Goal: Task Accomplishment & Management: Use online tool/utility

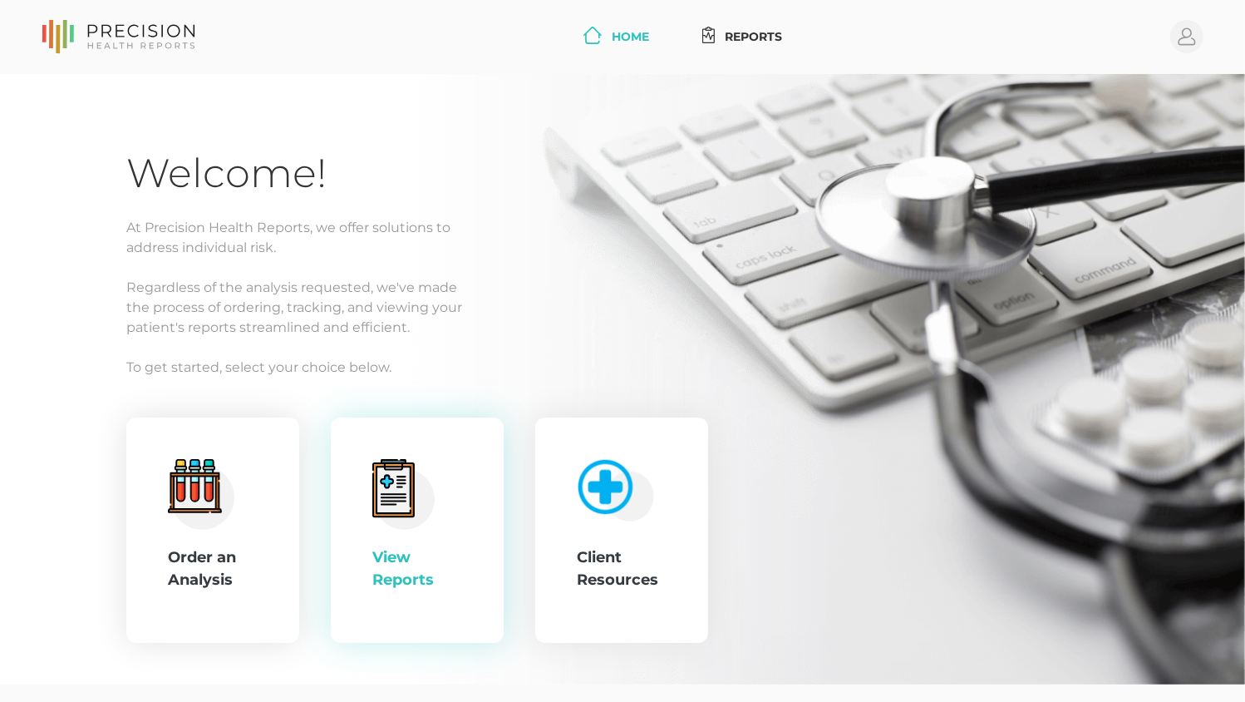
click at [472, 584] on div "View Reports" at bounding box center [417, 530] width 173 height 226
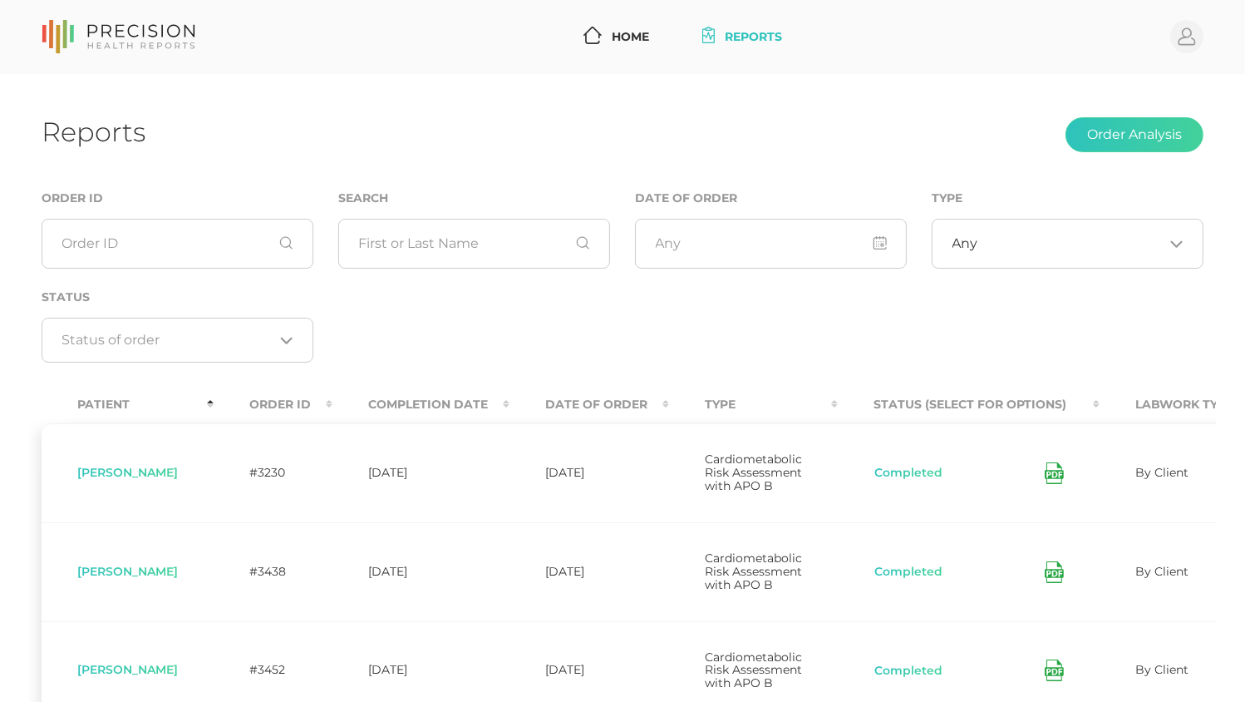
click at [612, 401] on th "Date Of Order" at bounding box center [590, 404] width 160 height 37
click at [593, 406] on th "Date Of Order" at bounding box center [590, 404] width 160 height 37
click at [1053, 476] on icon "Send Notification" at bounding box center [1054, 472] width 19 height 17
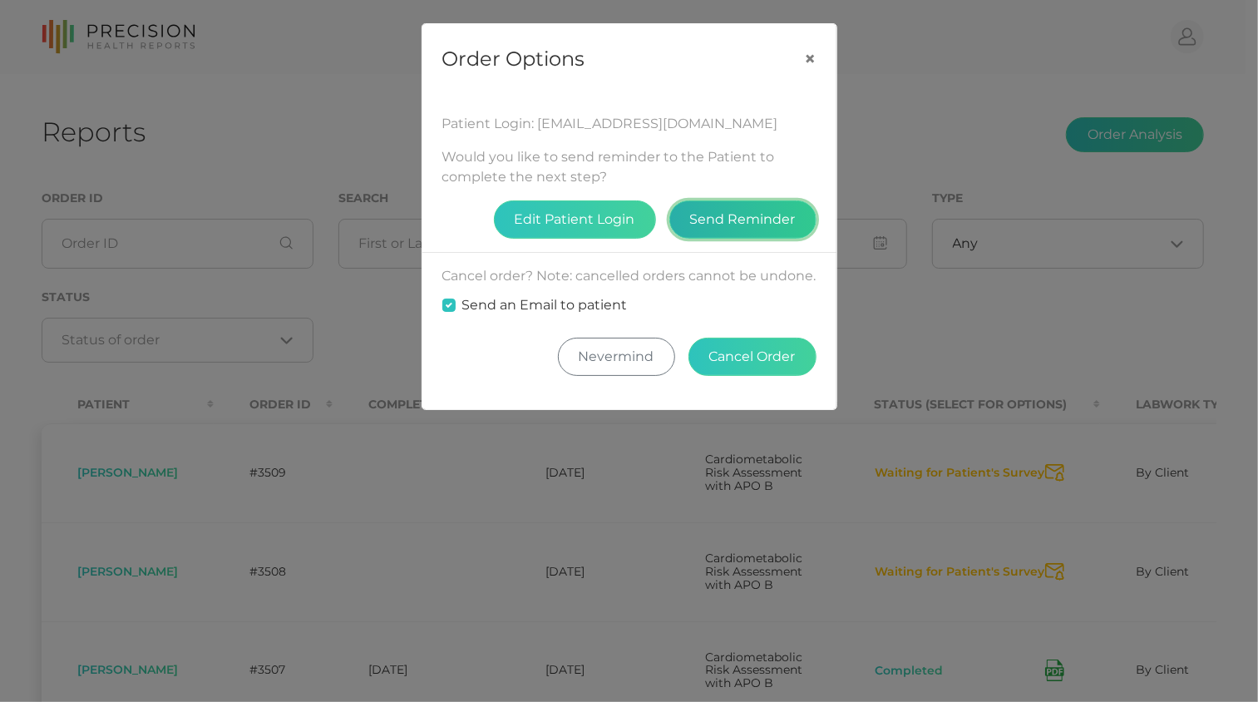
click at [749, 229] on button "Send Reminder" at bounding box center [742, 219] width 147 height 38
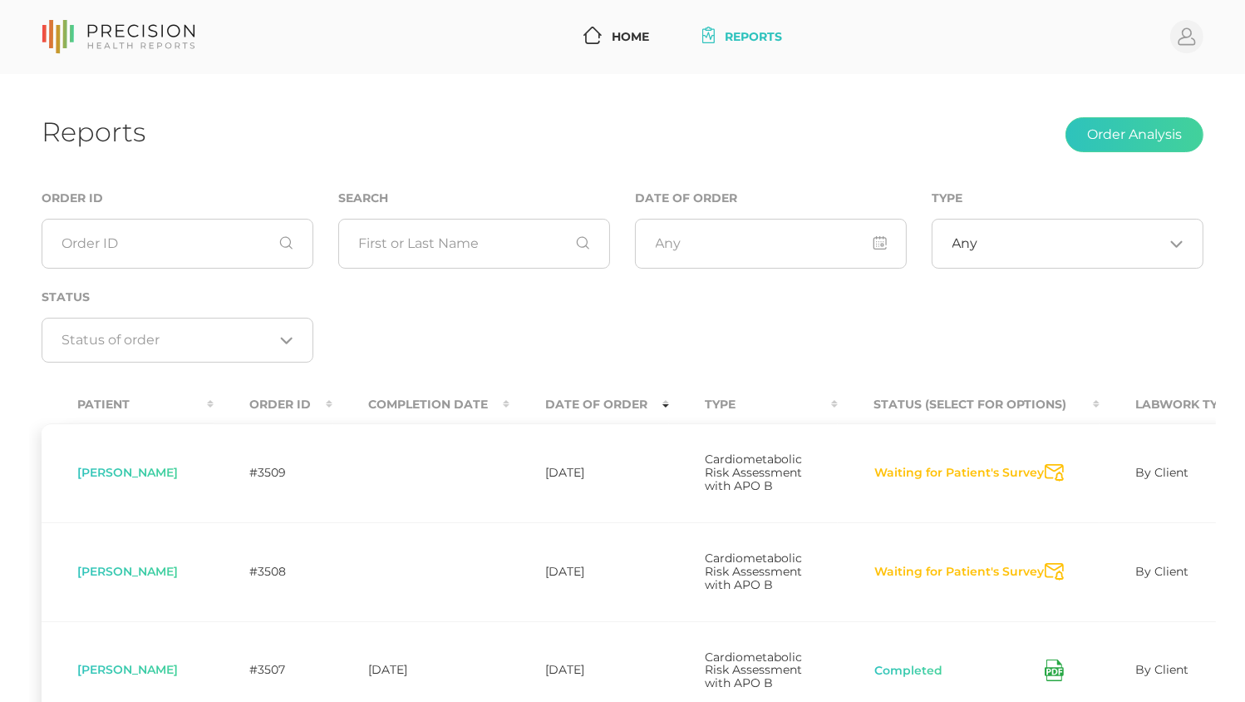
click at [1058, 580] on icon "Send Notification" at bounding box center [1054, 571] width 19 height 17
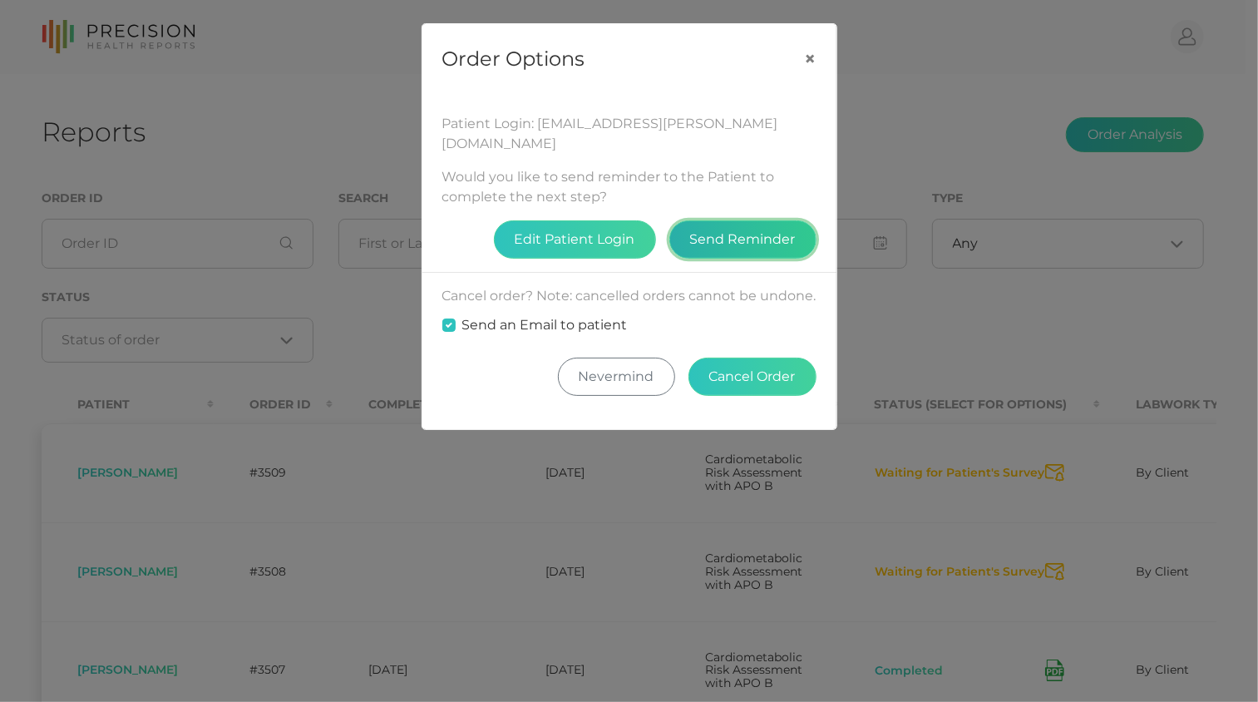
click at [740, 220] on button "Send Reminder" at bounding box center [742, 239] width 147 height 38
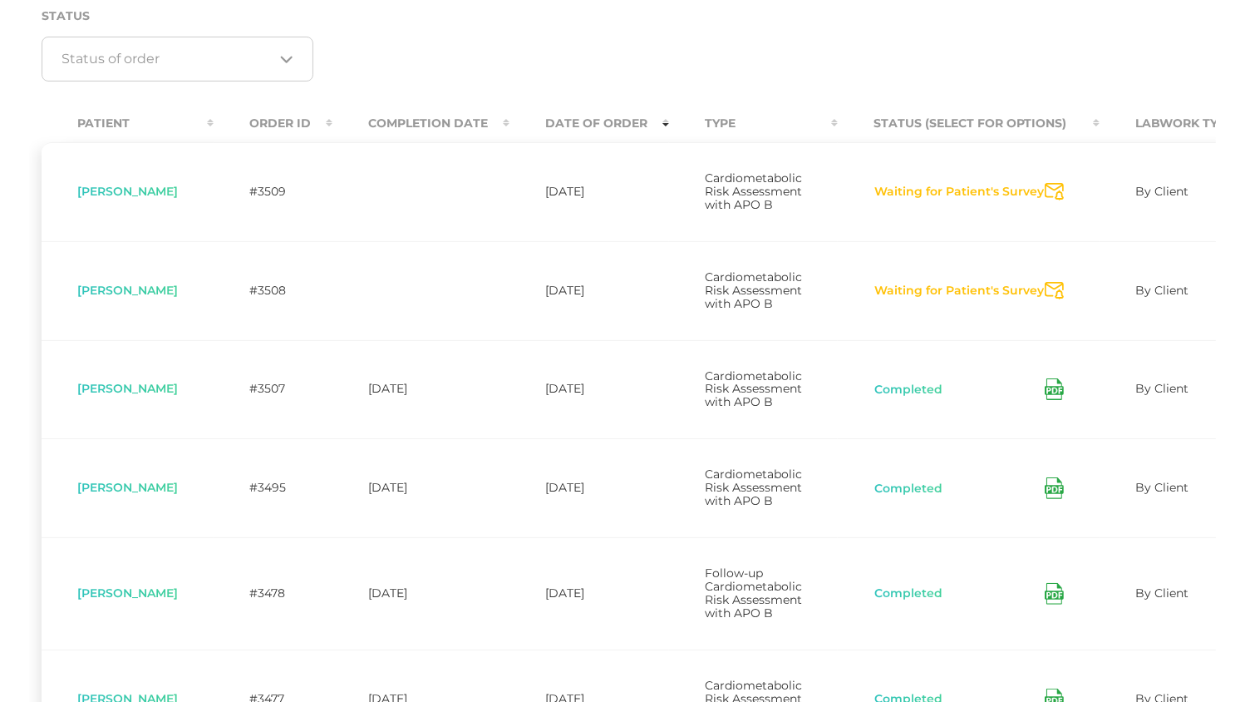
scroll to position [291, 0]
